Goal: Transaction & Acquisition: Purchase product/service

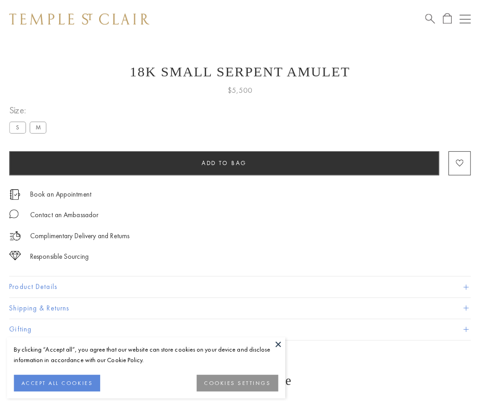
scroll to position [37, 0]
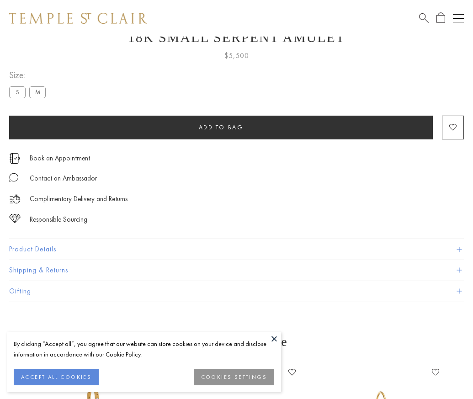
click at [221, 127] on span "Add to bag" at bounding box center [221, 127] width 45 height 8
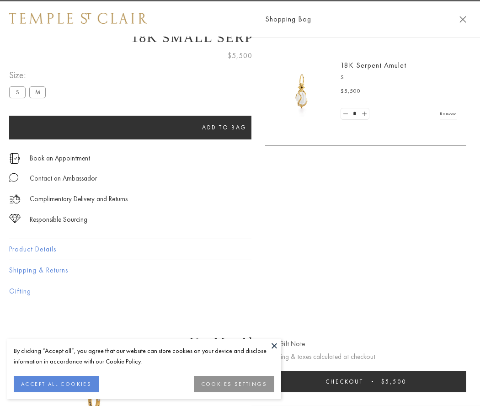
click at [377, 381] on button "Checkout $5,500" at bounding box center [365, 380] width 201 height 21
